Goal: Task Accomplishment & Management: Use online tool/utility

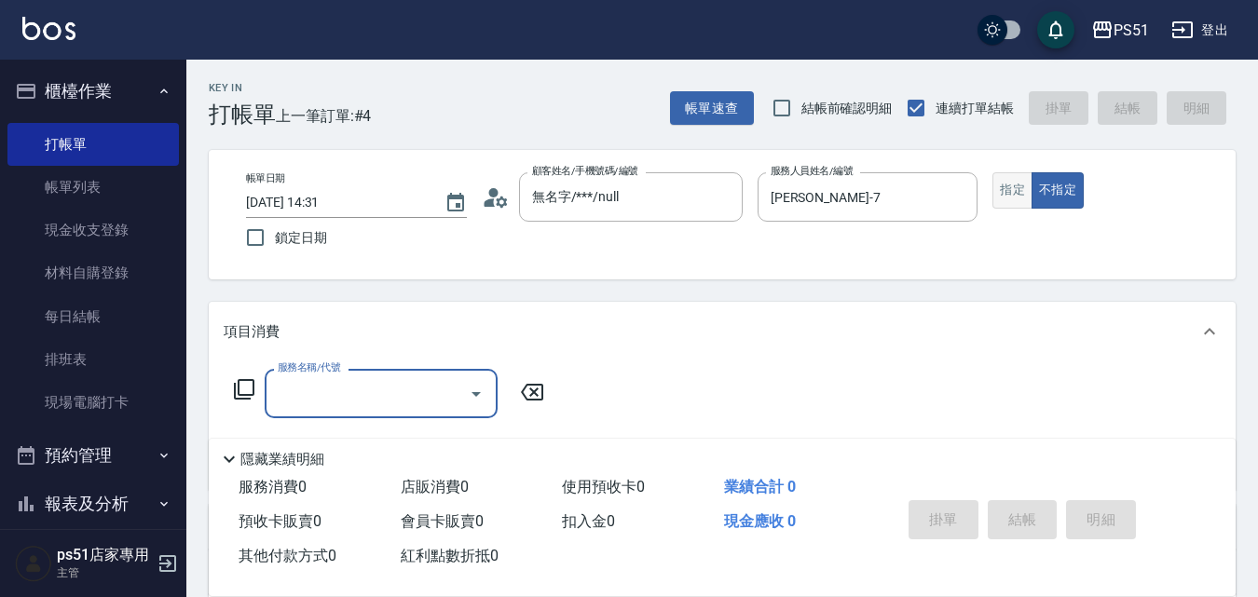
drag, startPoint x: 1012, startPoint y: 185, endPoint x: 1002, endPoint y: 180, distance: 10.9
click at [1012, 185] on button "指定" at bounding box center [1012, 190] width 40 height 36
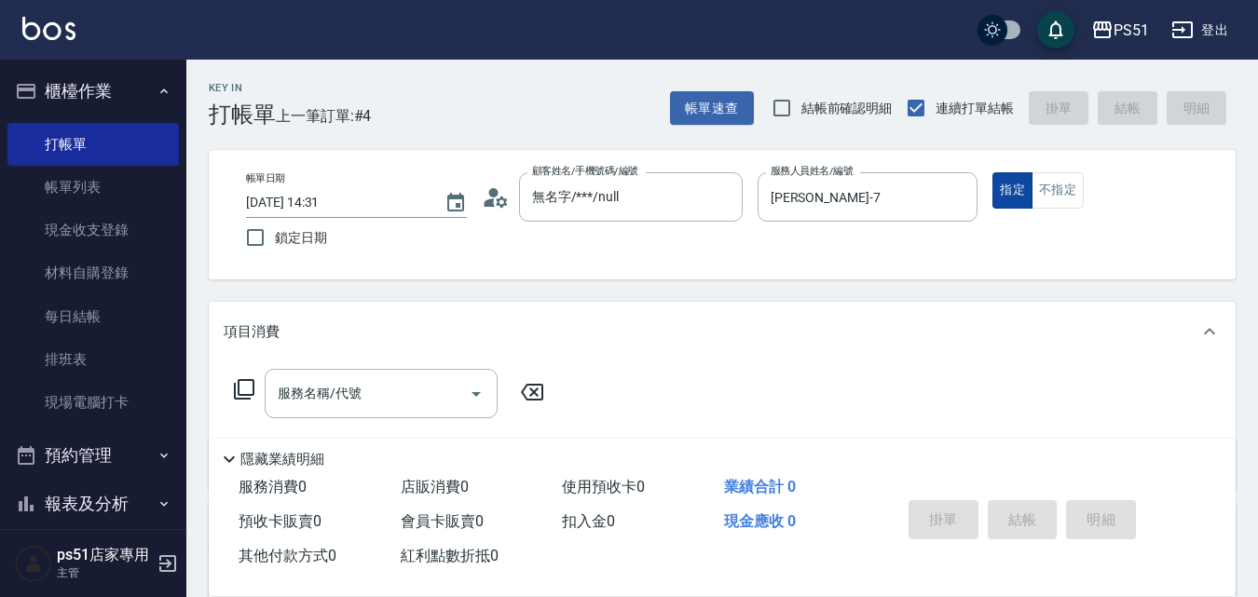
type button "true"
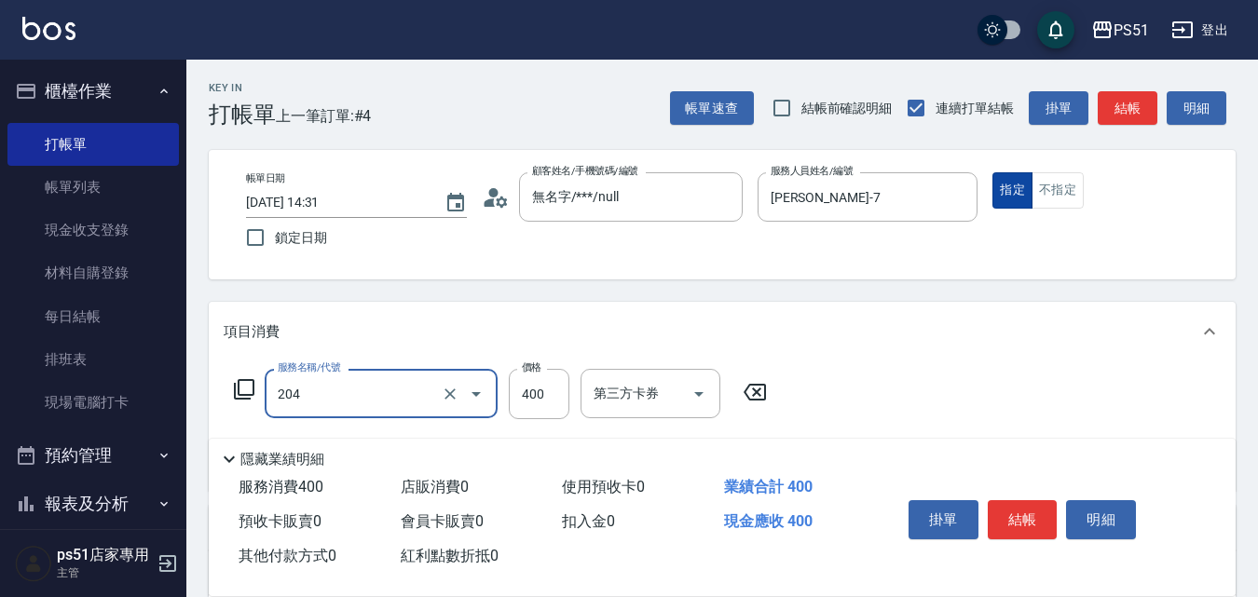
type input "B級洗+剪(204)"
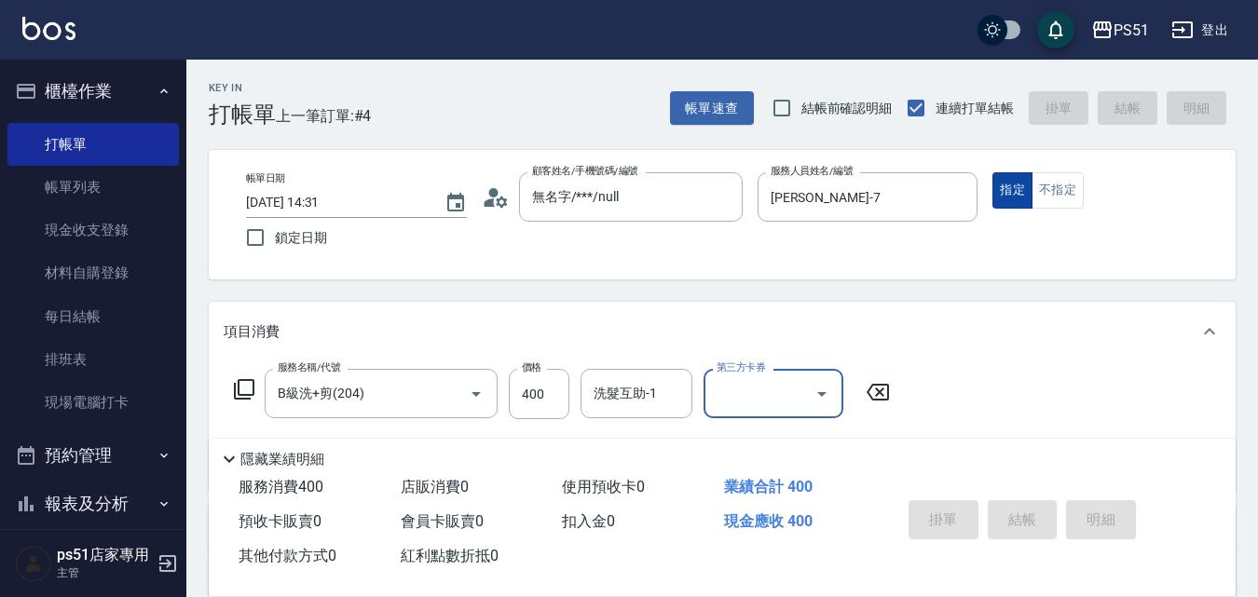
type input "[DATE] 15:29"
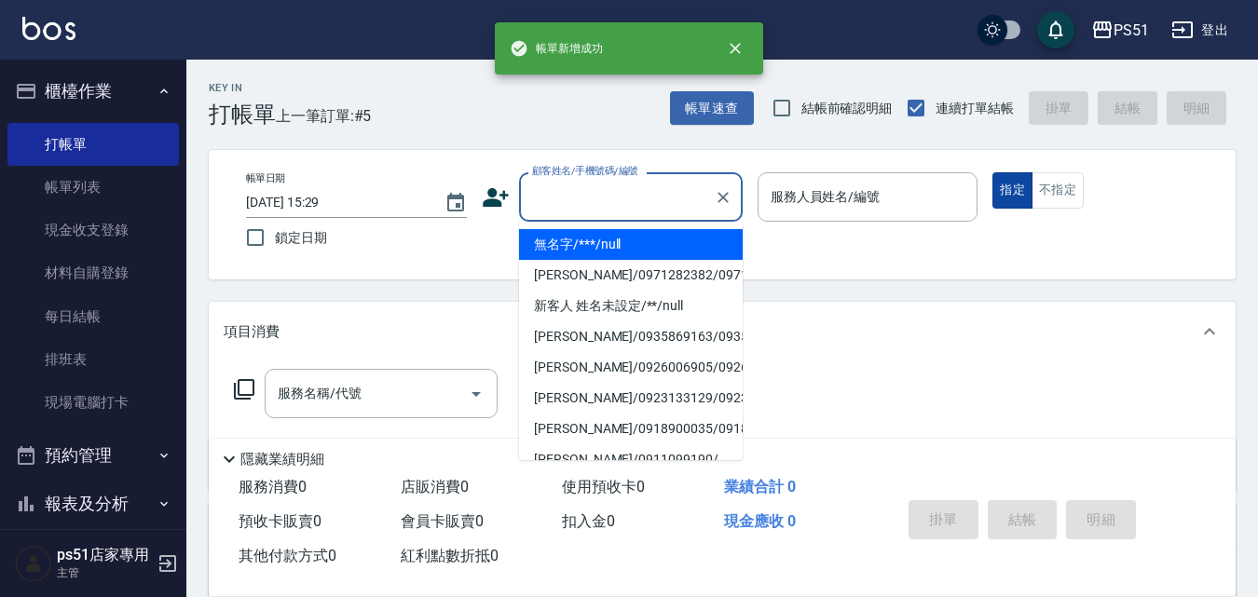
type input "無名字/***/null"
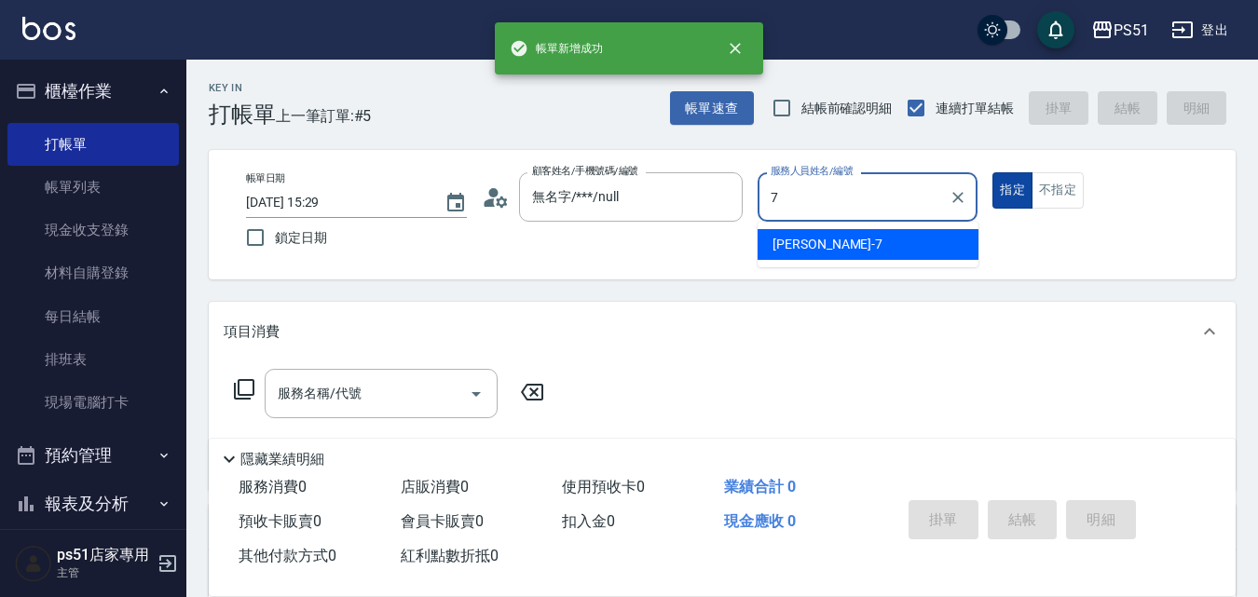
type input "[PERSON_NAME]-7"
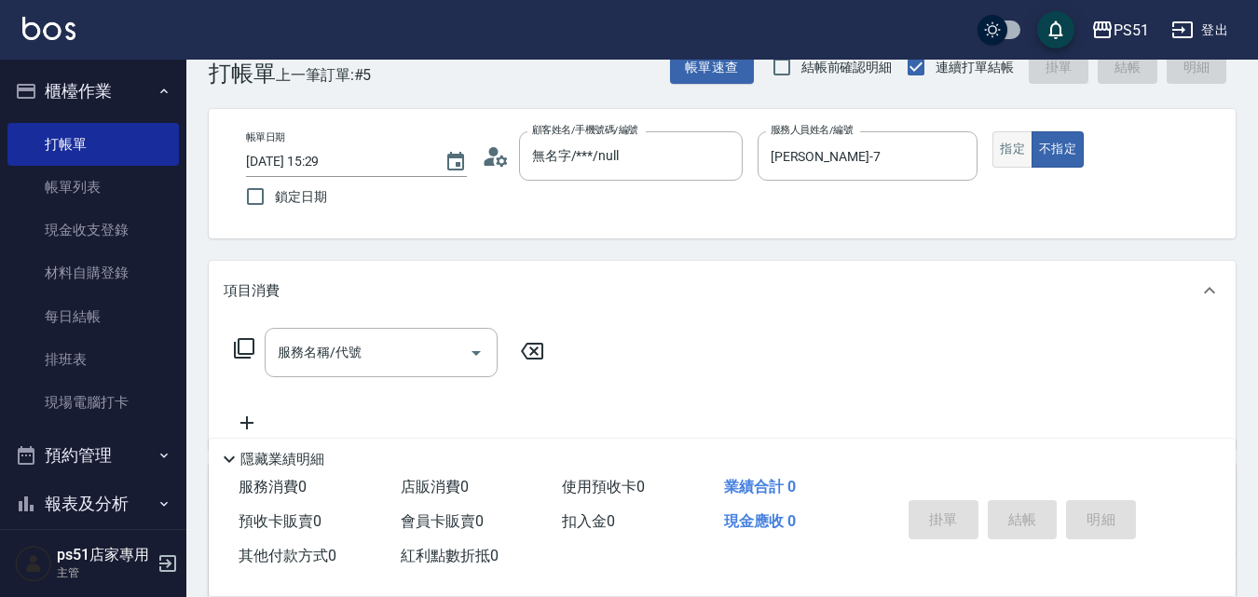
scroll to position [75, 0]
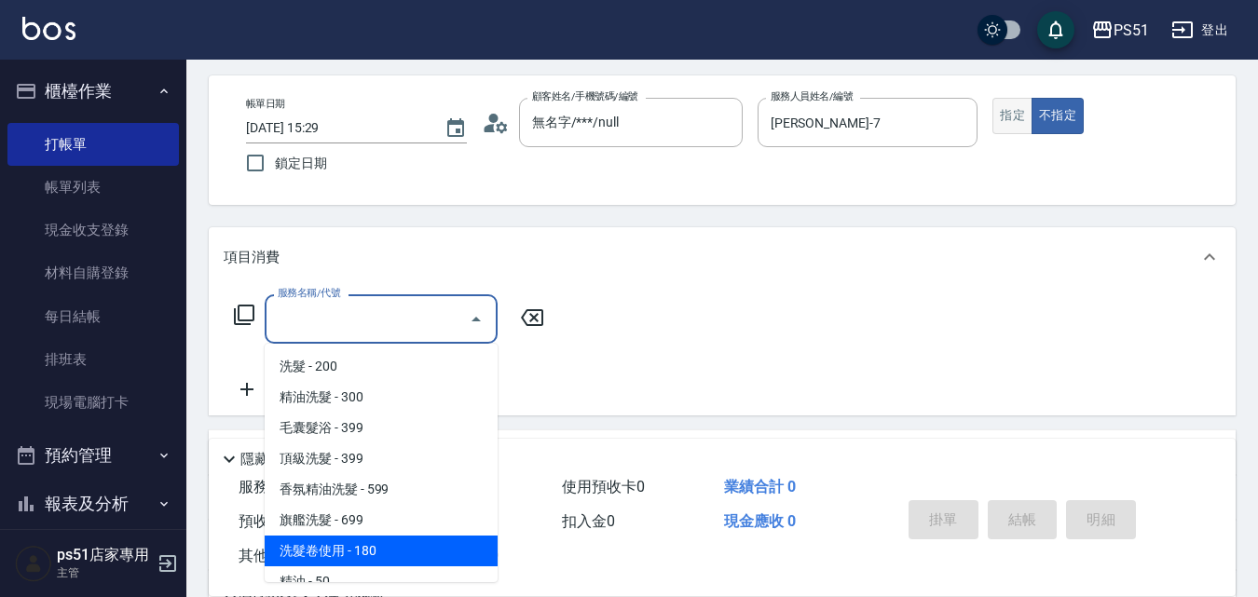
type input "洗髮卷使用(107)"
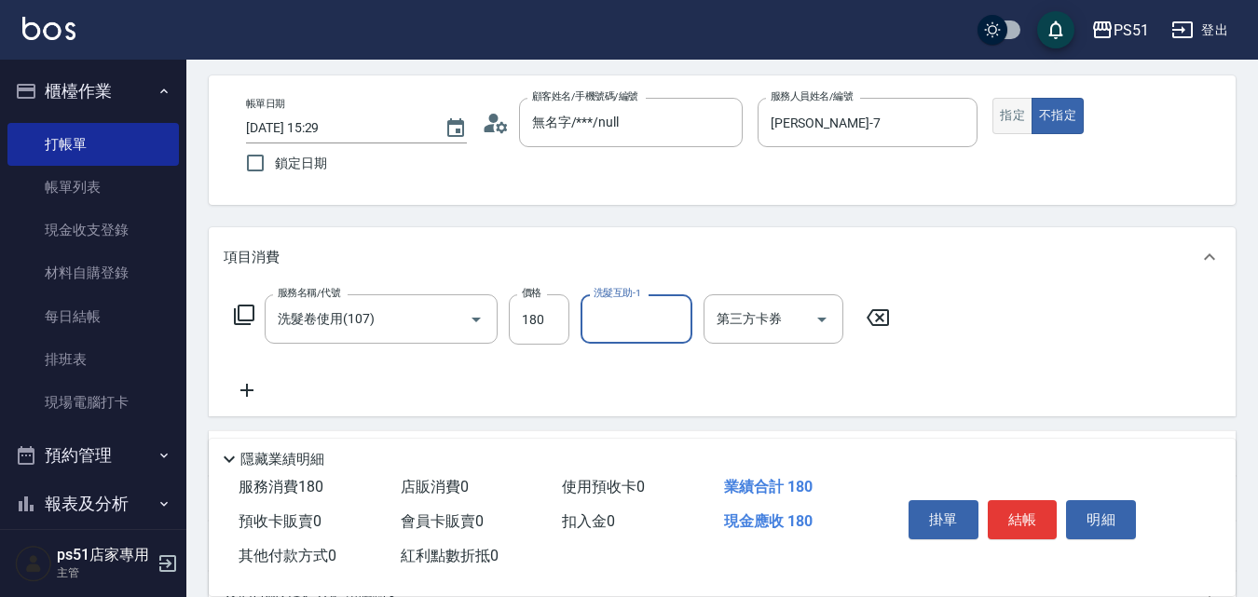
type input "1"
type input "[PERSON_NAME]-23"
click at [247, 391] on icon at bounding box center [246, 390] width 13 height 13
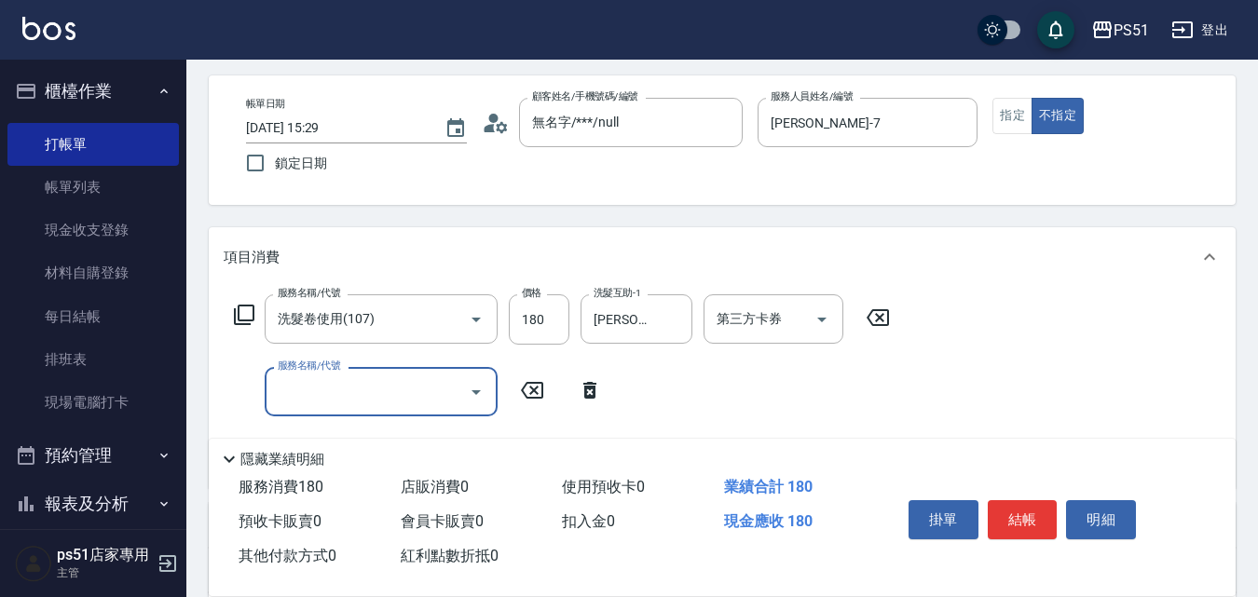
click at [297, 389] on input "服務名稱/代號" at bounding box center [367, 391] width 188 height 33
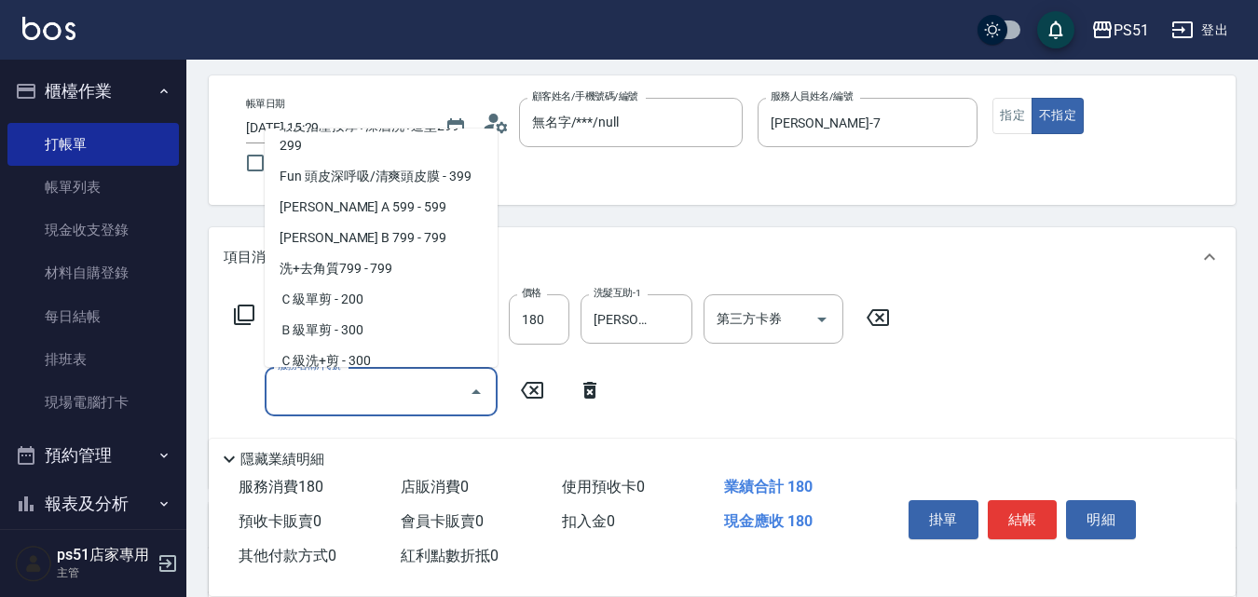
scroll to position [435, 0]
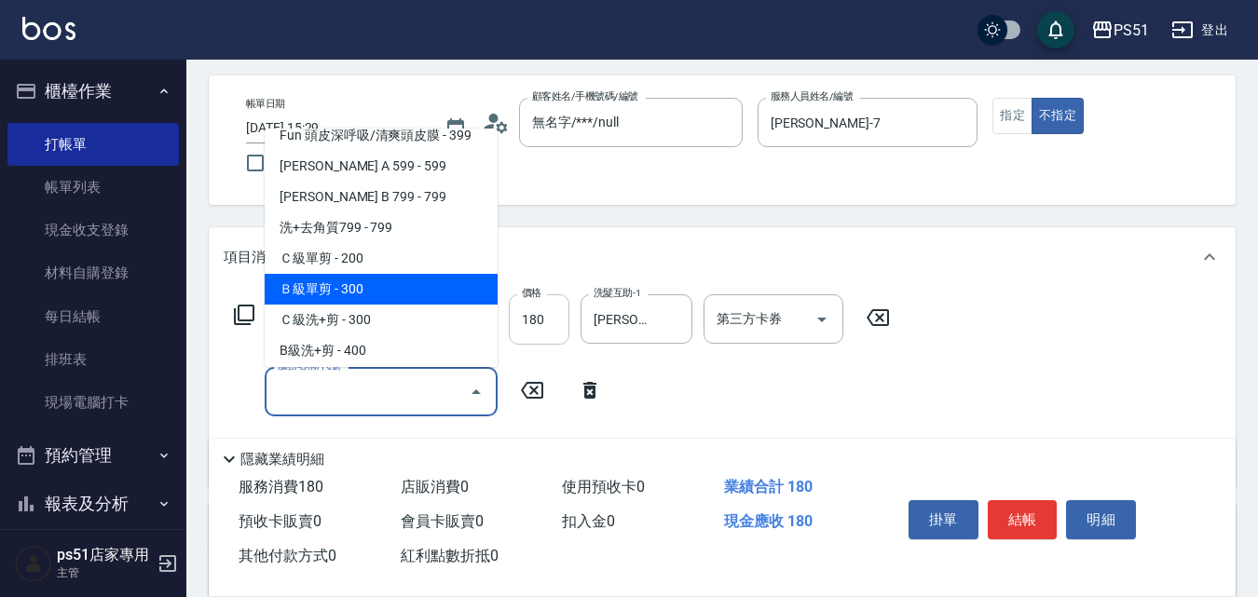
click at [538, 319] on input "180" at bounding box center [539, 319] width 61 height 50
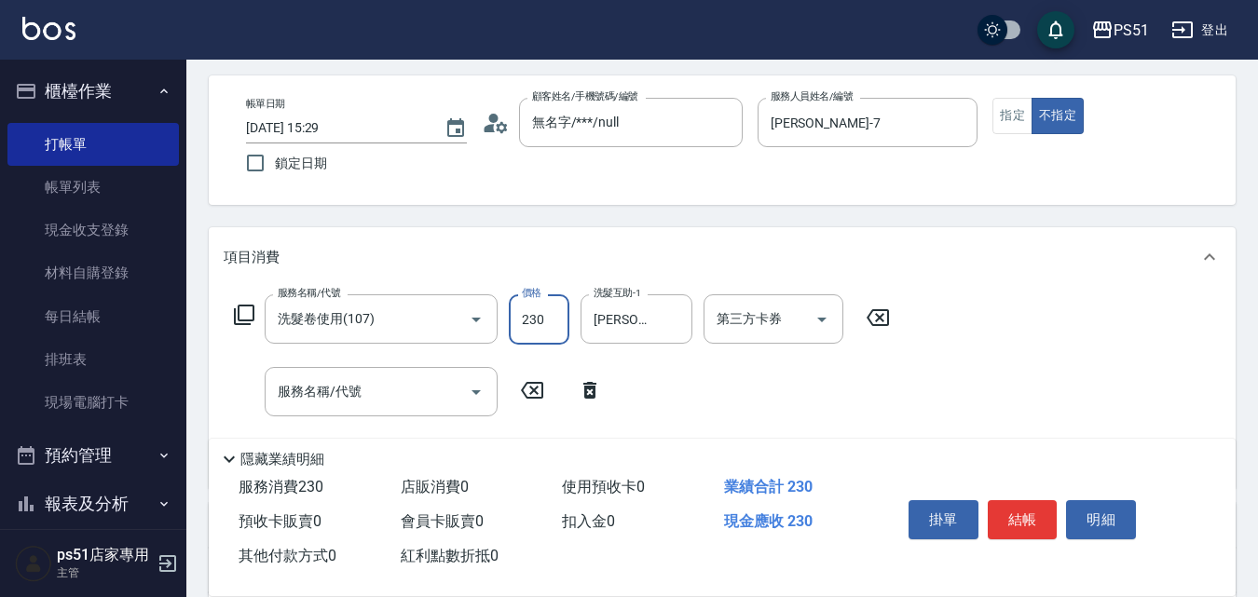
type input "230"
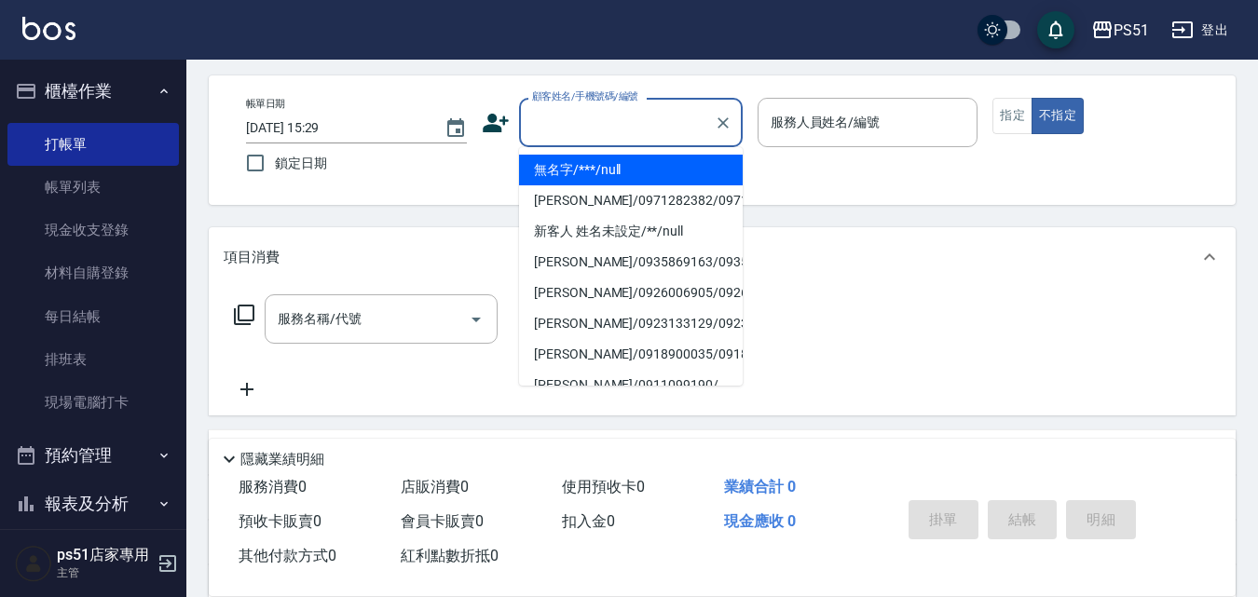
click at [671, 127] on input "顧客姓名/手機號碼/編號" at bounding box center [616, 122] width 179 height 33
click at [642, 170] on li "無名字/***/null" at bounding box center [631, 170] width 224 height 31
type input "無名字/***/null"
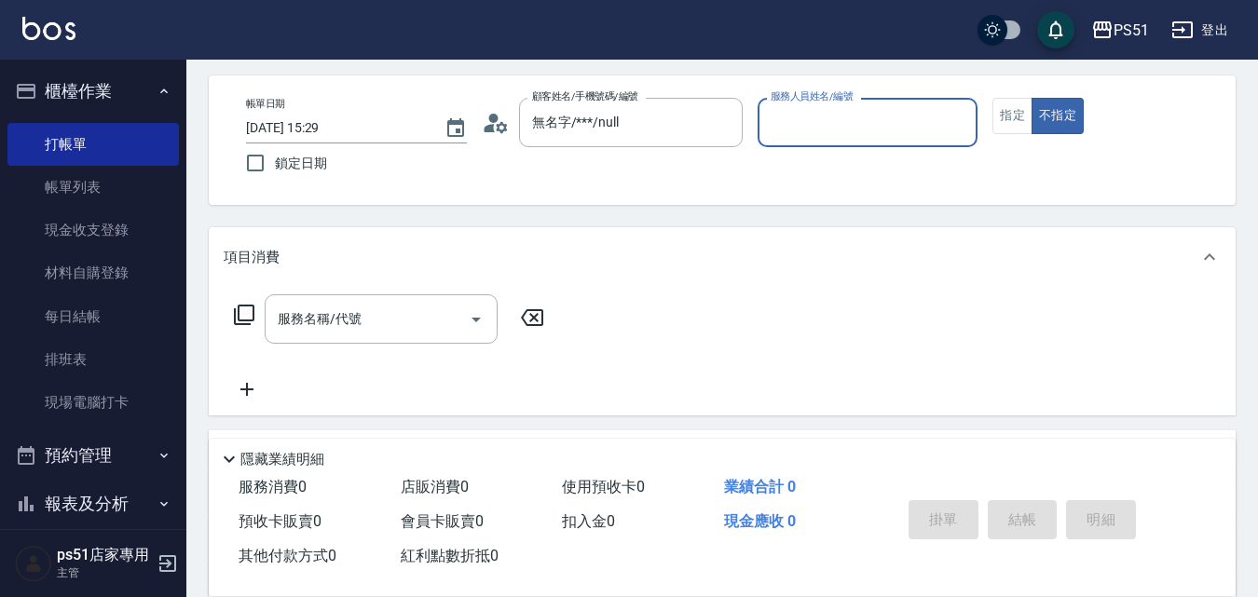
click at [821, 129] on input "服務人員姓名/編號" at bounding box center [868, 122] width 204 height 33
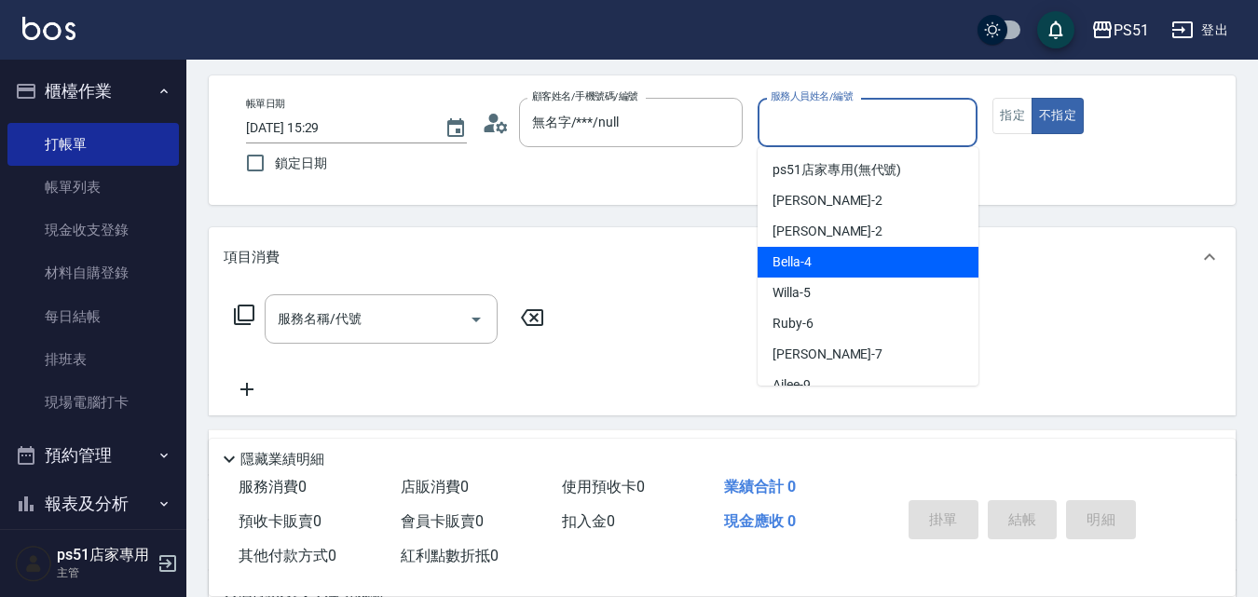
click at [787, 252] on span "Bella -4" at bounding box center [791, 262] width 39 height 20
type input "Bella-4"
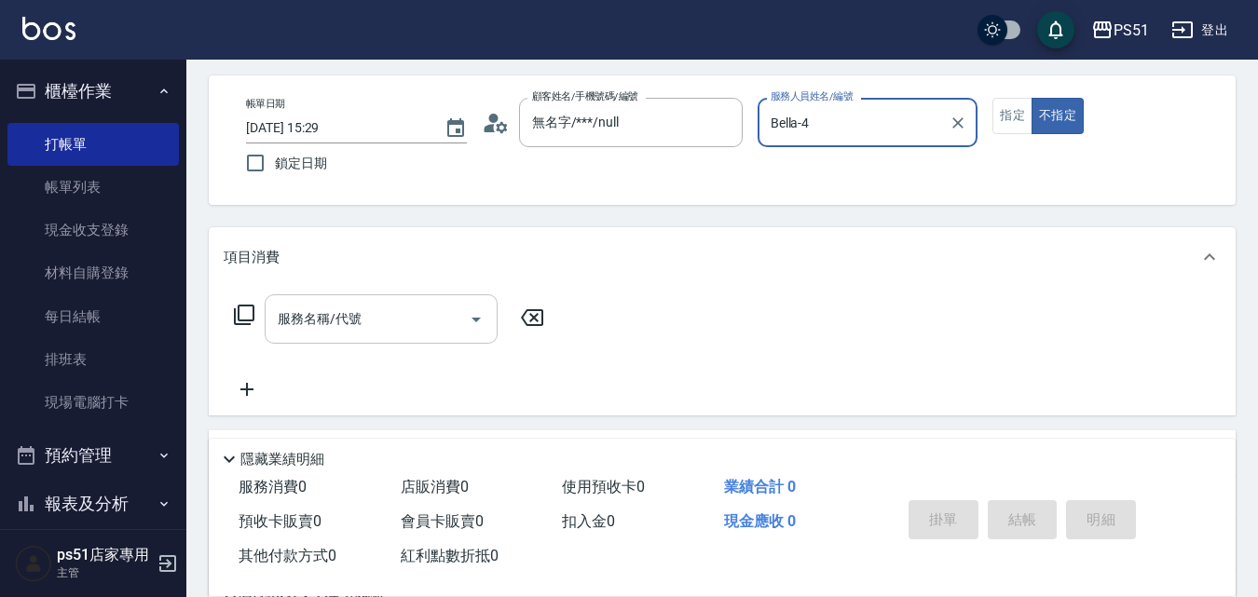
click at [429, 324] on input "服務名稱/代號" at bounding box center [367, 319] width 188 height 33
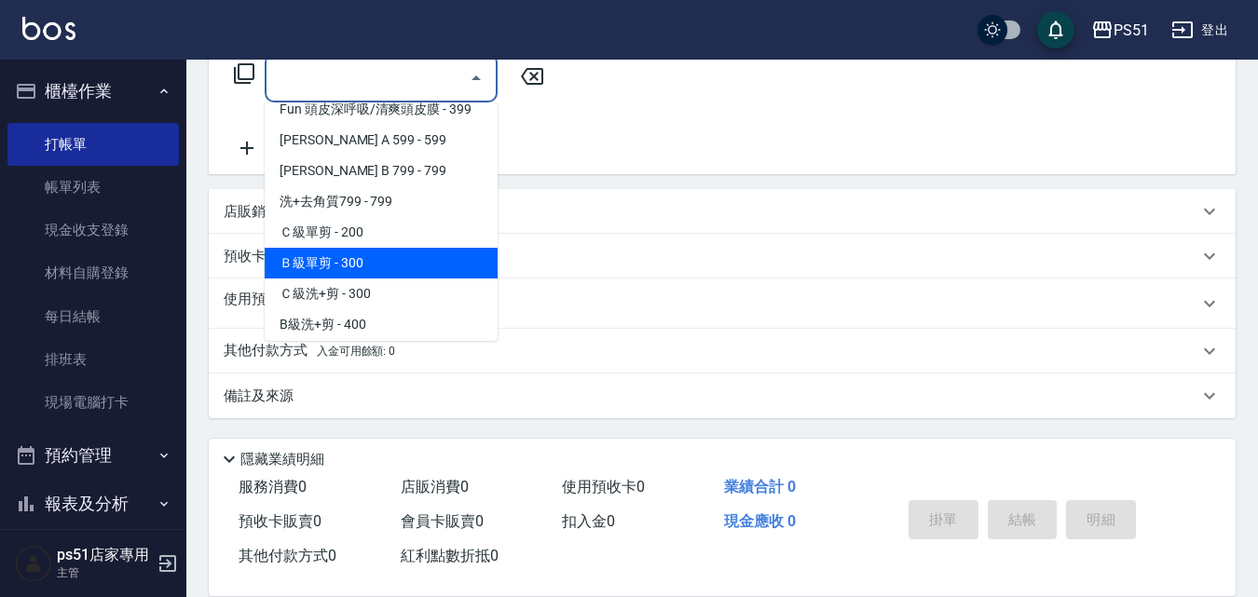
click at [412, 269] on span "Ｂ級單剪 - 300" at bounding box center [381, 263] width 233 height 31
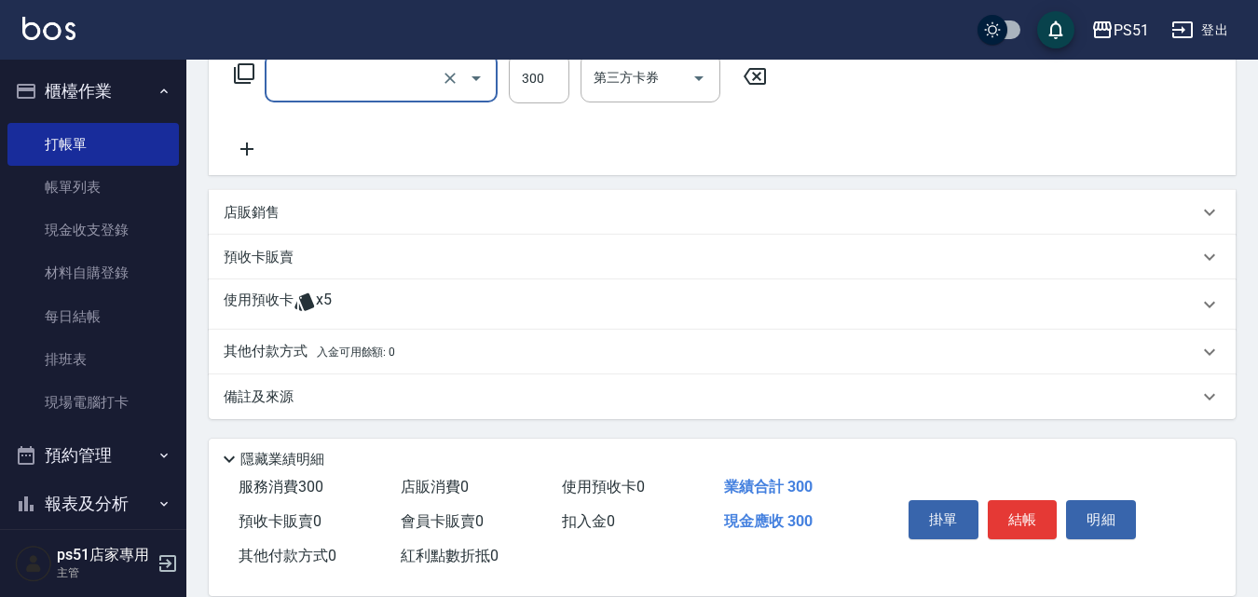
type input "Ｂ級單剪(202)"
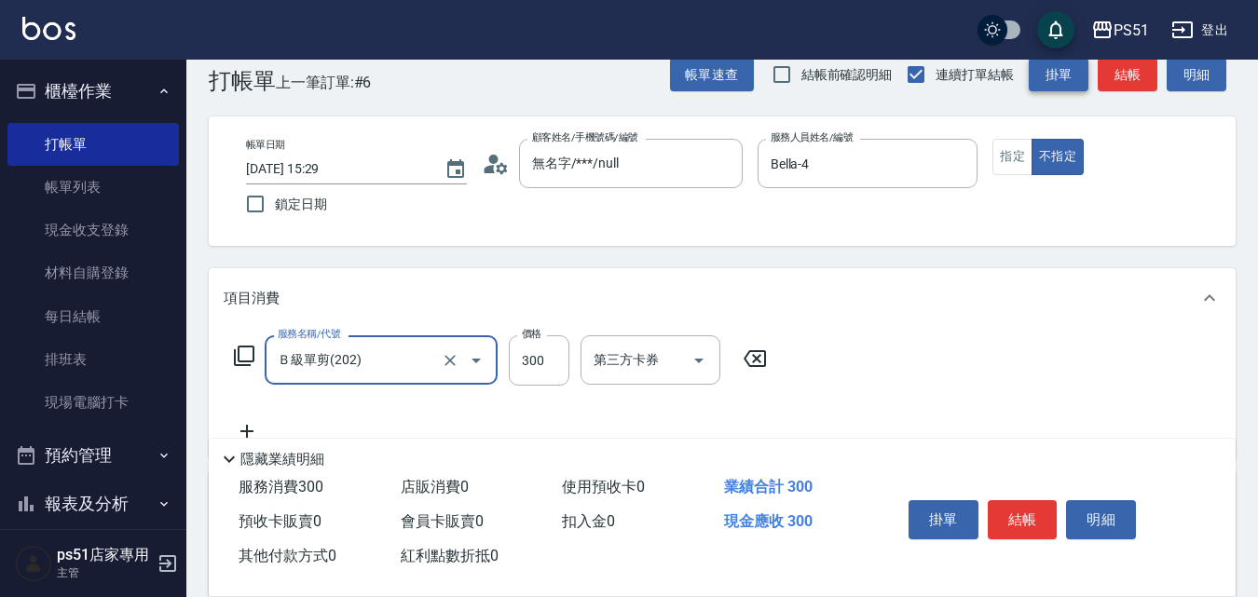
scroll to position [0, 0]
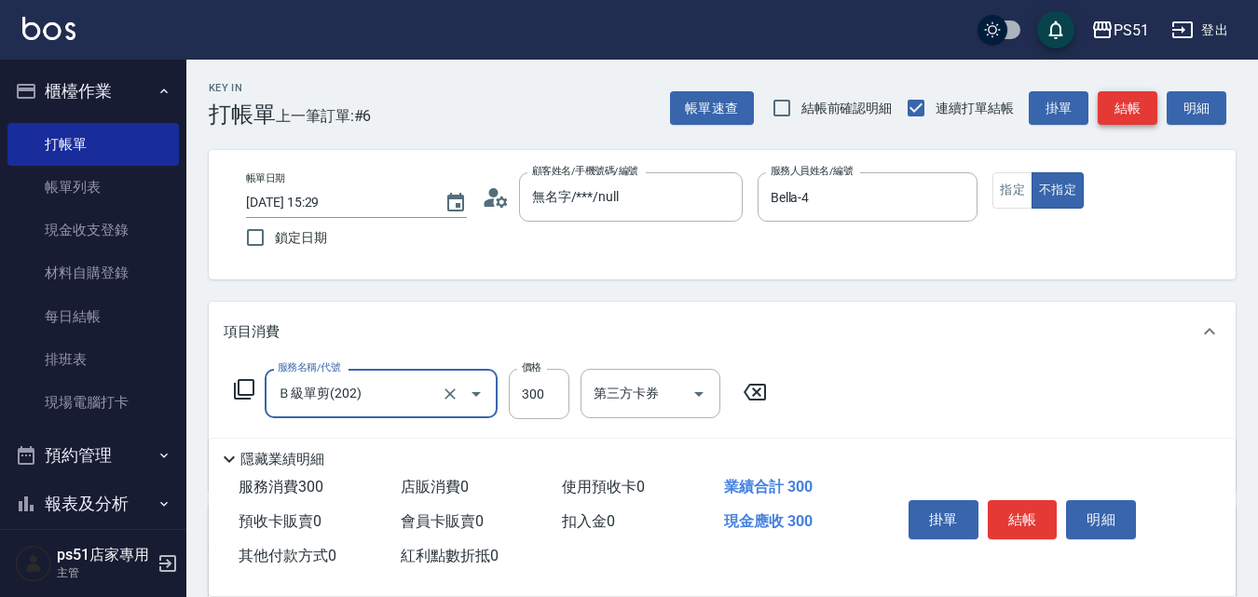
click at [1103, 111] on button "結帳" at bounding box center [1127, 108] width 60 height 34
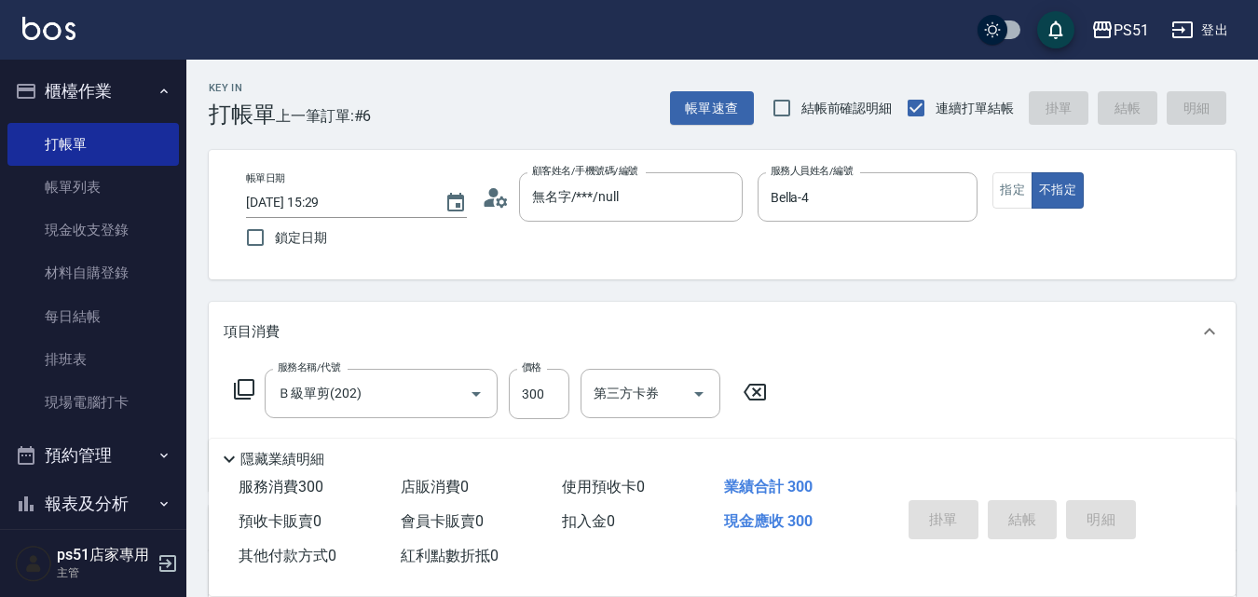
type input "[DATE] 16:02"
